Goal: Task Accomplishment & Management: Complete application form

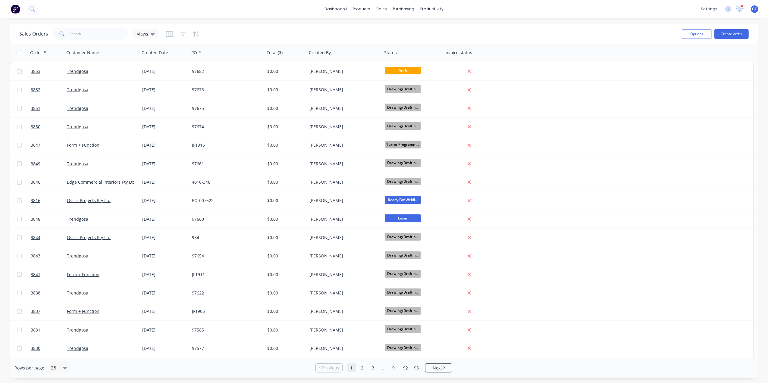
click at [726, 33] on button "Create order" at bounding box center [731, 34] width 34 height 10
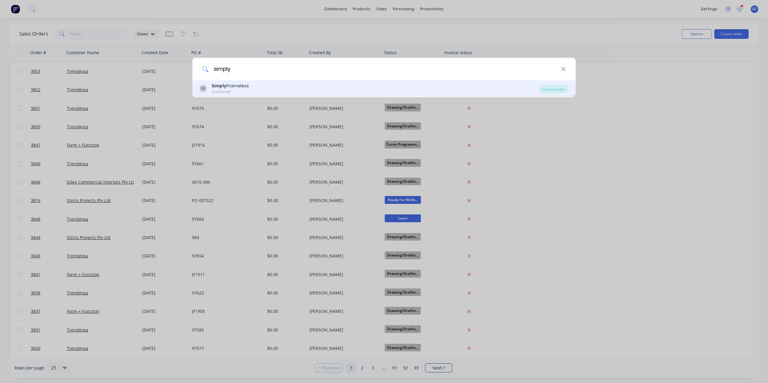
type input "simply"
click at [240, 86] on div "Simply Frameless" at bounding box center [230, 86] width 37 height 6
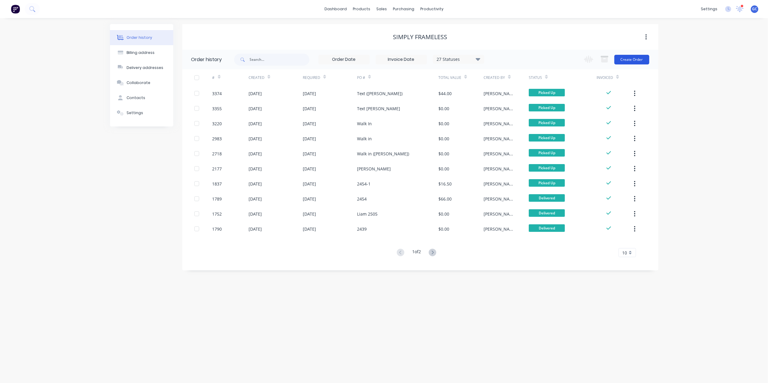
click at [633, 60] on button "Create Order" at bounding box center [631, 60] width 35 height 10
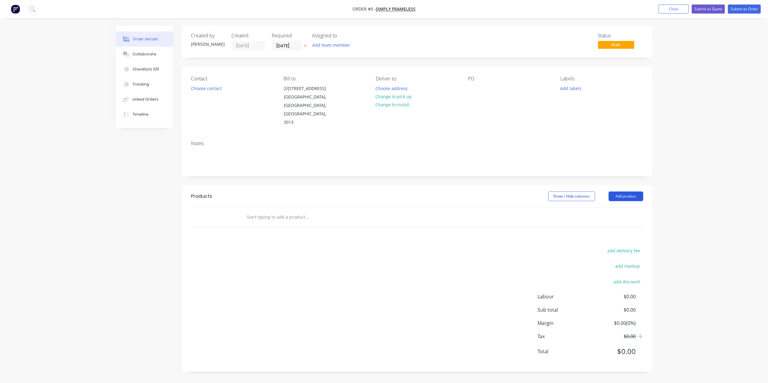
click at [622, 192] on button "Add product" at bounding box center [626, 197] width 35 height 10
click at [609, 218] on button "Basic product" at bounding box center [614, 224] width 57 height 12
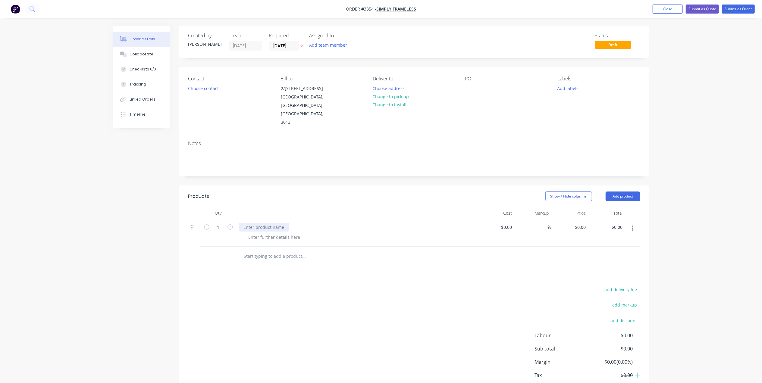
click at [268, 223] on div at bounding box center [264, 227] width 50 height 9
click at [264, 233] on div at bounding box center [274, 237] width 61 height 9
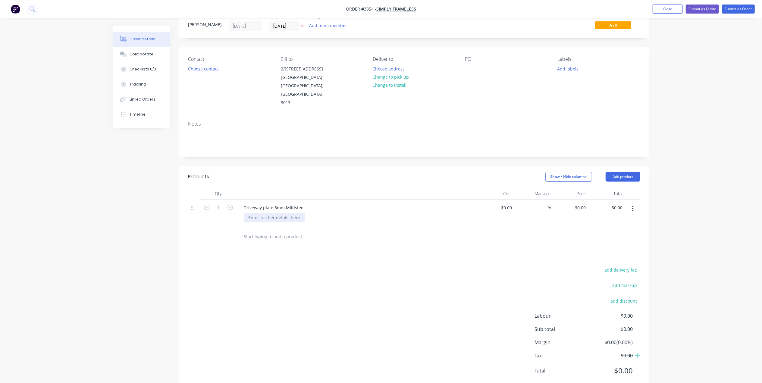
scroll to position [20, 0]
click at [271, 212] on div at bounding box center [274, 216] width 61 height 9
click at [371, 265] on div "add delivery fee add markup add discount Labour $0.00 Sub total $0.00 Margin $0…" at bounding box center [414, 323] width 452 height 116
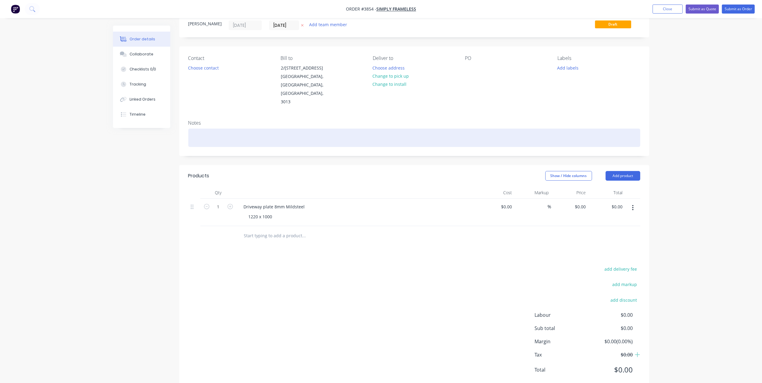
click at [219, 129] on div at bounding box center [414, 138] width 452 height 18
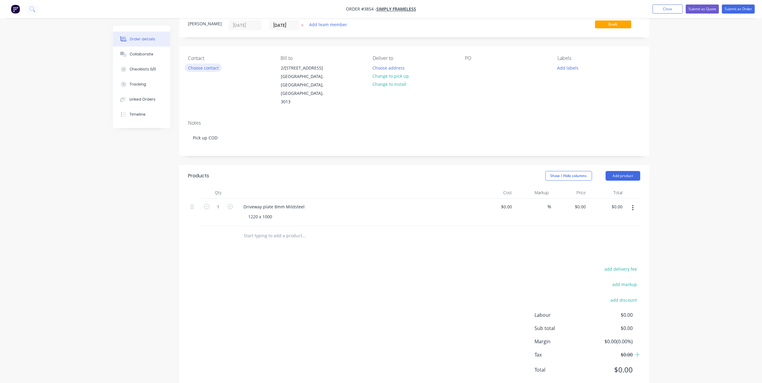
click at [199, 66] on button "Choose contact" at bounding box center [203, 68] width 37 height 8
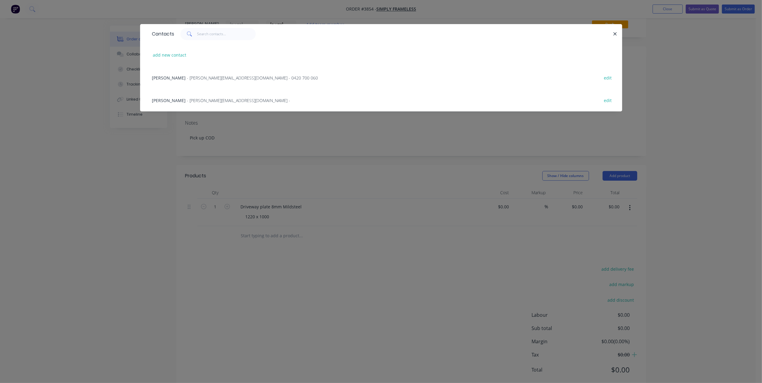
click at [195, 103] on div "Liam - [EMAIL_ADDRESS][DOMAIN_NAME] -" at bounding box center [221, 100] width 138 height 6
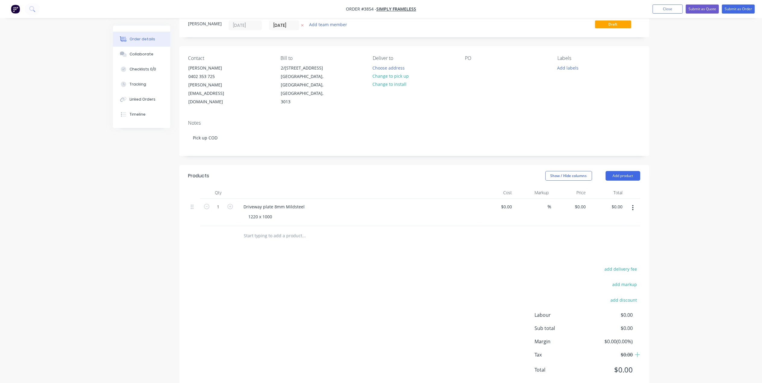
drag, startPoint x: 489, startPoint y: 66, endPoint x: 461, endPoint y: 70, distance: 28.0
click at [488, 66] on div "PO" at bounding box center [506, 80] width 83 height 51
click at [461, 70] on div "Contact [PERSON_NAME] [PHONE_NUMBER] [PERSON_NAME][EMAIL_ADDRESS][DOMAIN_NAME] …" at bounding box center [414, 80] width 470 height 69
click at [468, 67] on div at bounding box center [470, 68] width 10 height 9
click at [566, 65] on button "Add labels" at bounding box center [568, 68] width 28 height 8
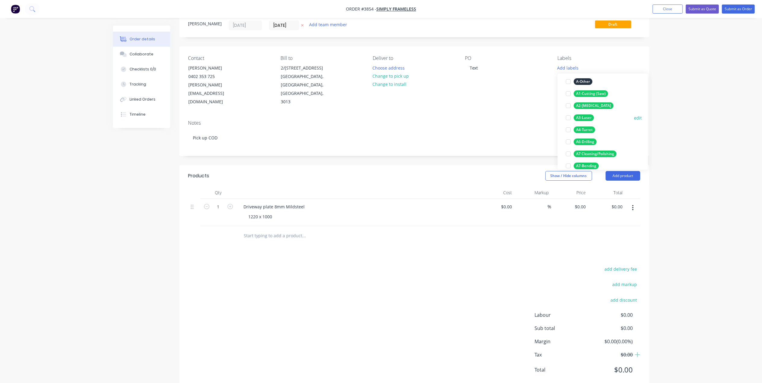
click at [586, 117] on div "A3-Laser" at bounding box center [584, 117] width 20 height 7
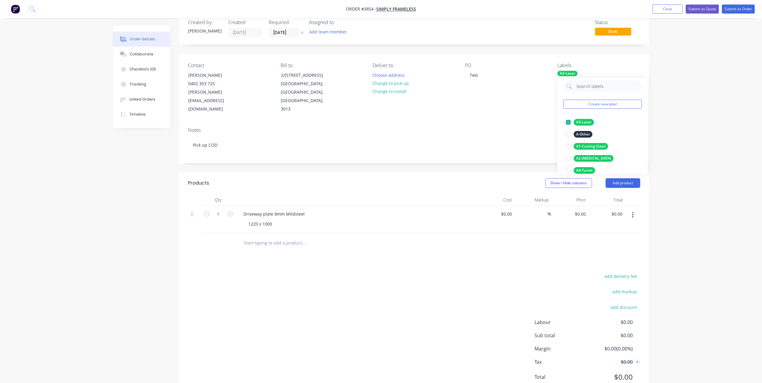
scroll to position [0, 0]
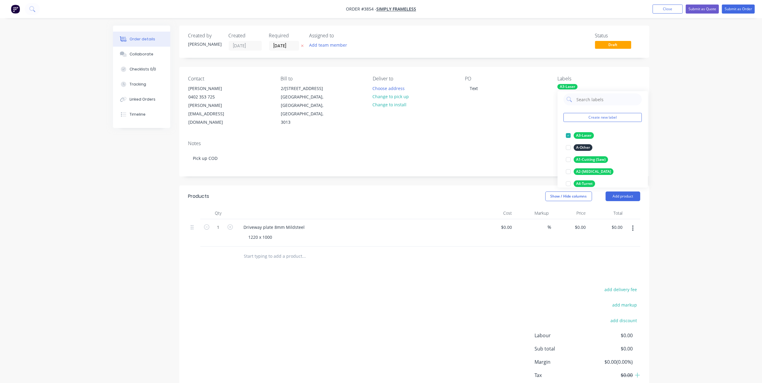
click at [452, 115] on div "Contact [PERSON_NAME] [PHONE_NUMBER] [PERSON_NAME][EMAIL_ADDRESS][DOMAIN_NAME] …" at bounding box center [414, 101] width 470 height 69
click at [332, 42] on button "Add team member" at bounding box center [328, 45] width 44 height 8
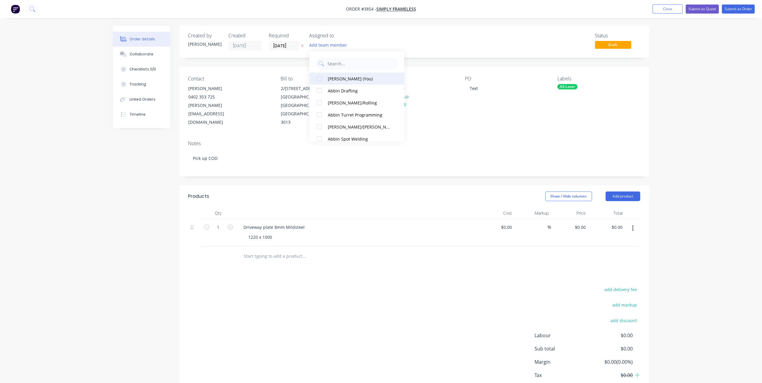
click at [332, 81] on div "[PERSON_NAME] (You)" at bounding box center [360, 78] width 64 height 6
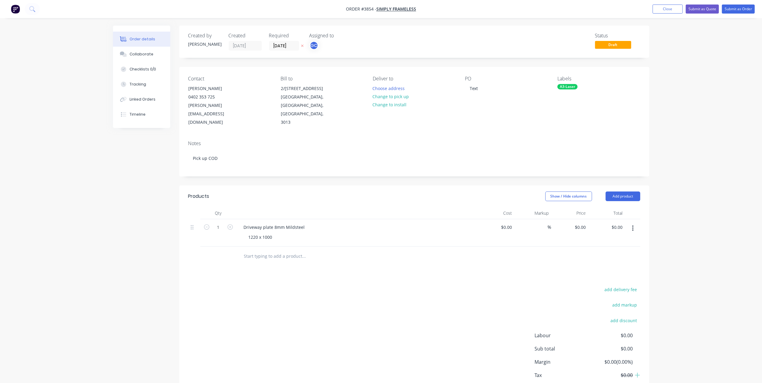
click at [452, 141] on div "Notes" at bounding box center [414, 144] width 452 height 6
type input "320"
type input "$320.00"
click at [552, 247] on div at bounding box center [414, 257] width 452 height 20
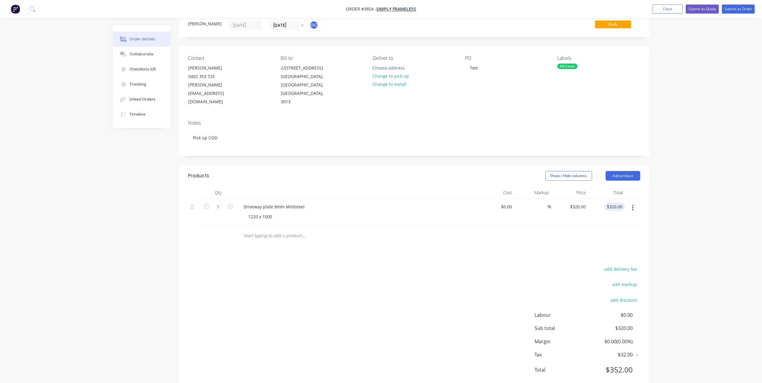
type input "320.00"
type input "320320.00"
type input "$0.00"
type input "$320,320.00"
click at [591, 226] on div at bounding box center [414, 236] width 452 height 20
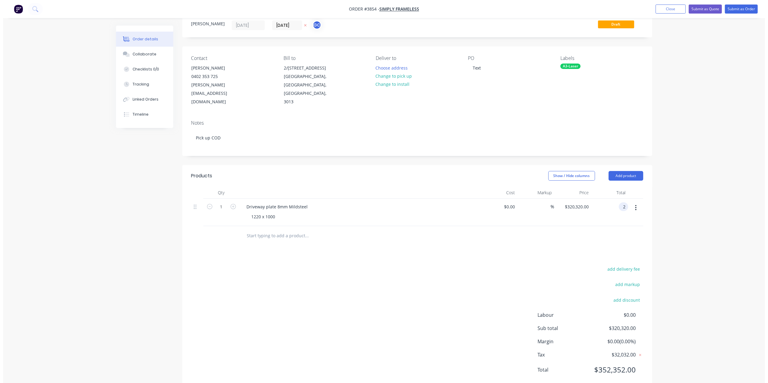
scroll to position [0, 0]
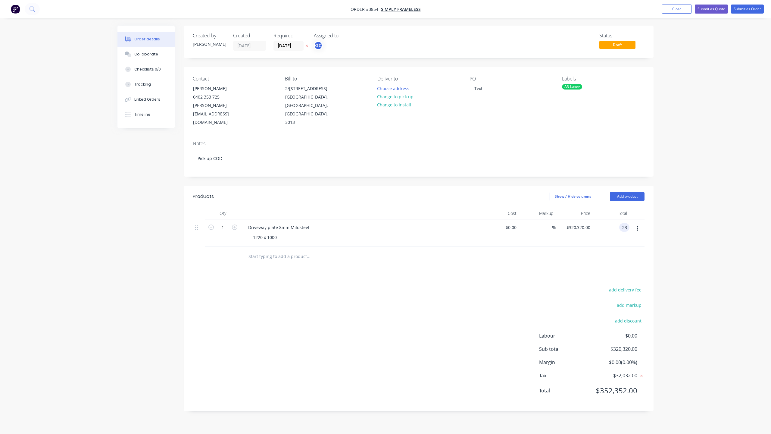
type input "2"
type input "350"
type input "$350.00"
click at [584, 254] on div "Products Show / Hide columns Add product Qty Cost Markup Price Total 1 Driveway…" at bounding box center [419, 298] width 470 height 225
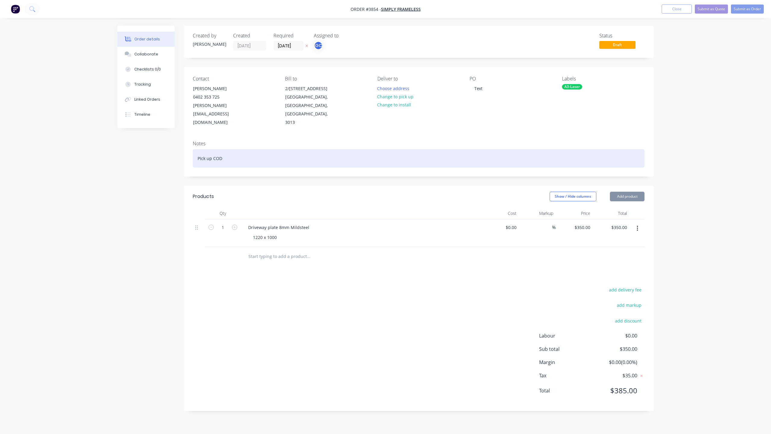
click at [479, 149] on div "Pick up COD" at bounding box center [419, 158] width 452 height 18
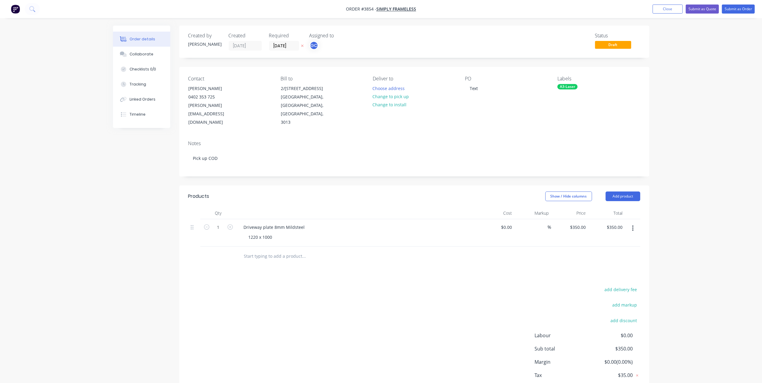
click at [669, 63] on div "Order details Collaborate Checklists 0/0 Tracking Linked Orders Timeline Order …" at bounding box center [381, 210] width 762 height 420
click at [748, 7] on button "Submit as Order" at bounding box center [738, 9] width 33 height 9
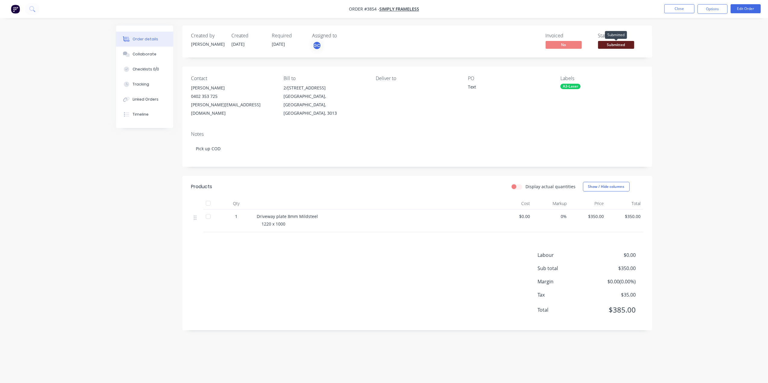
click at [625, 40] on div "Submitted" at bounding box center [616, 35] width 22 height 12
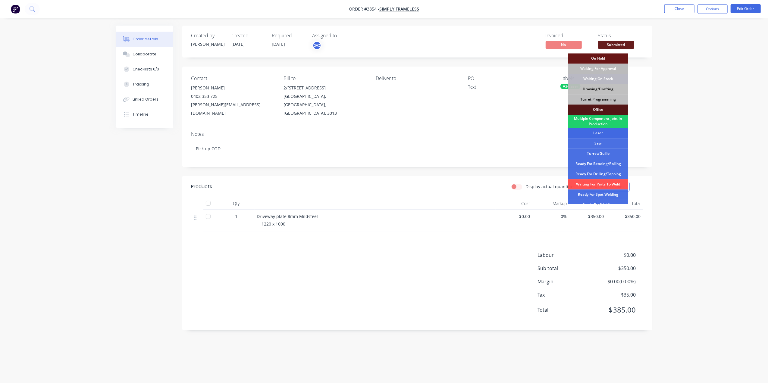
click at [605, 132] on div "Laser" at bounding box center [598, 133] width 60 height 10
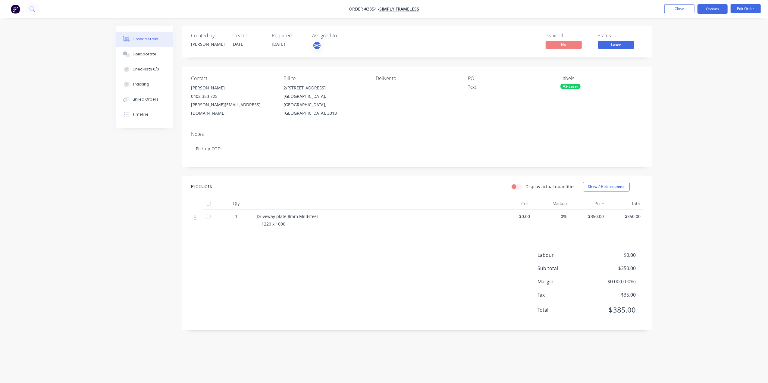
click at [711, 5] on button "Options" at bounding box center [712, 9] width 30 height 10
click at [688, 74] on div "Work Order" at bounding box center [694, 72] width 55 height 9
click at [688, 63] on div "Without pricing" at bounding box center [694, 60] width 55 height 9
click at [684, 9] on button "Close" at bounding box center [679, 8] width 30 height 9
